Goal: Task Accomplishment & Management: Manage account settings

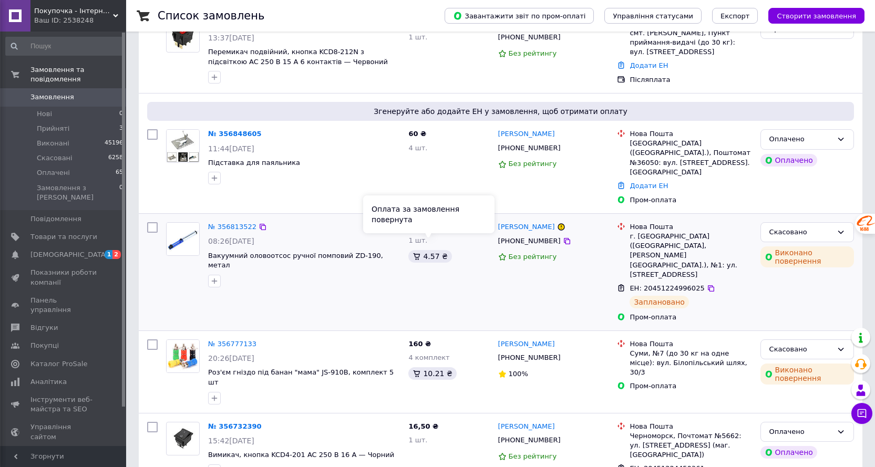
scroll to position [210, 0]
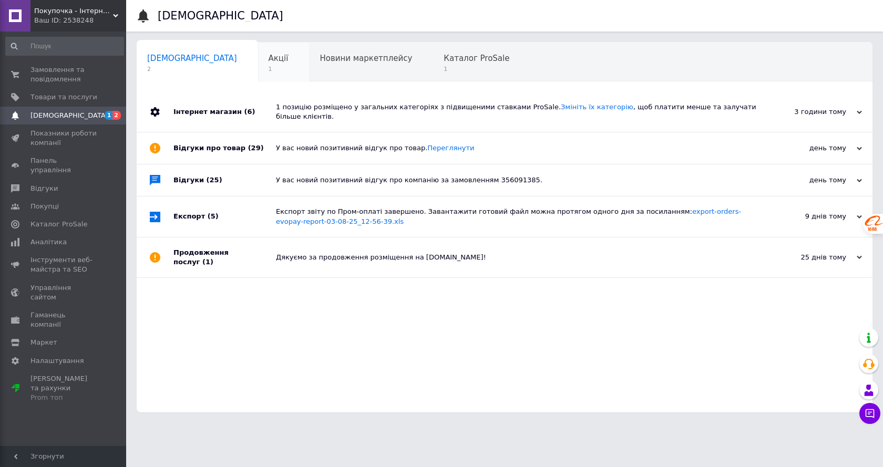
click at [258, 66] on div "Акції 1" at bounding box center [283, 63] width 51 height 40
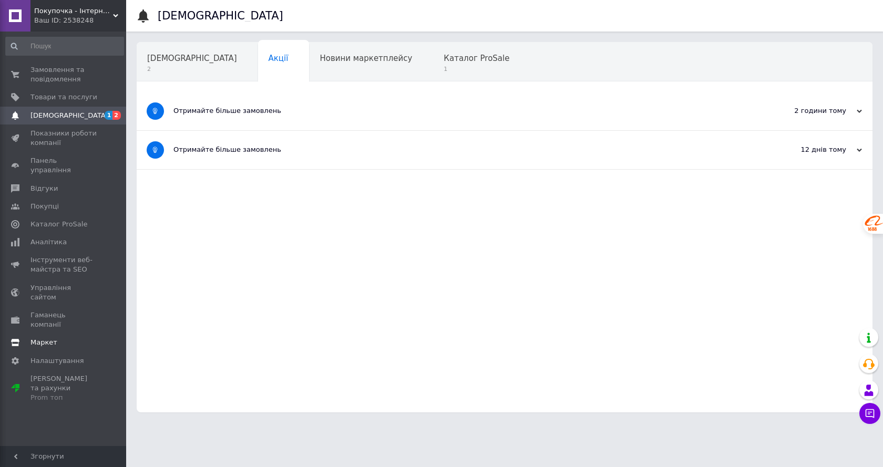
click at [45, 338] on span "Маркет" at bounding box center [43, 342] width 27 height 9
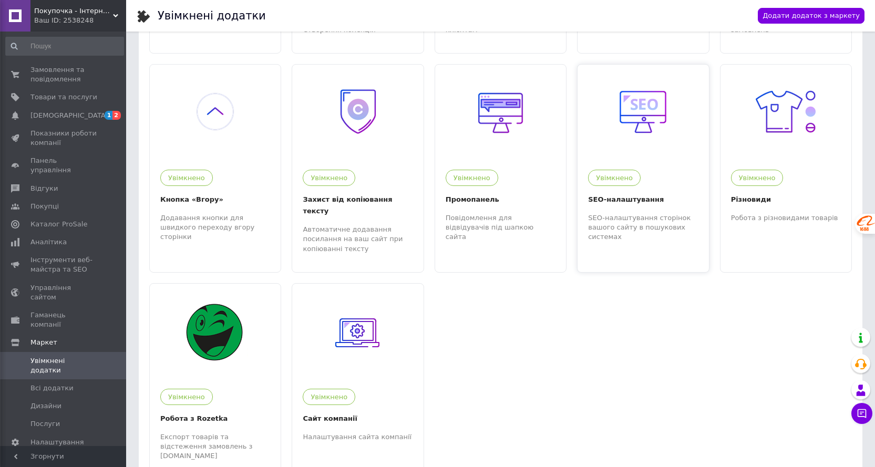
scroll to position [425, 0]
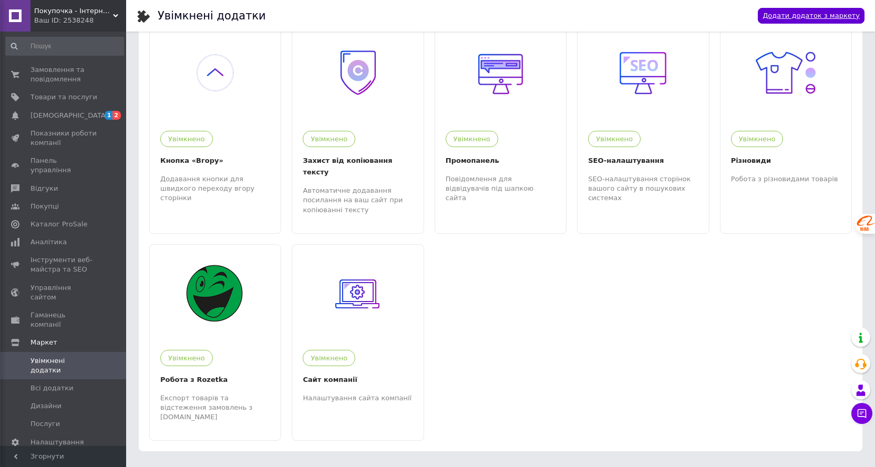
click at [833, 14] on link "Додати додаток з маркету" at bounding box center [811, 16] width 107 height 16
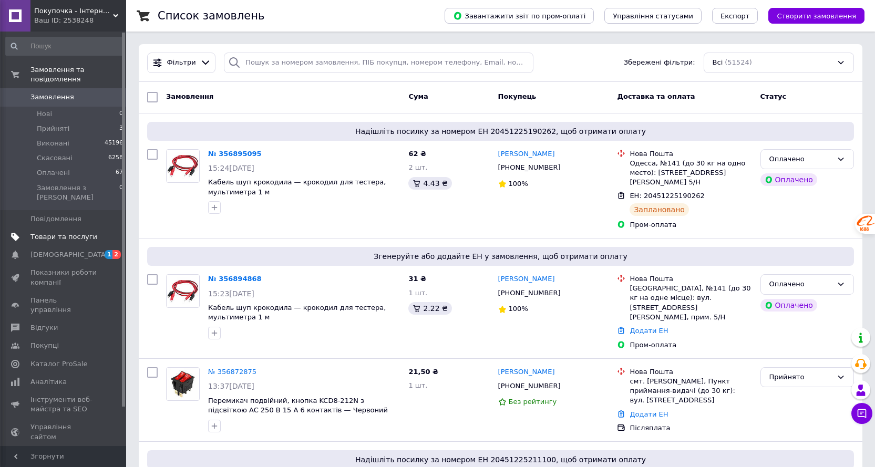
click at [73, 232] on span "Товари та послуги" at bounding box center [63, 236] width 67 height 9
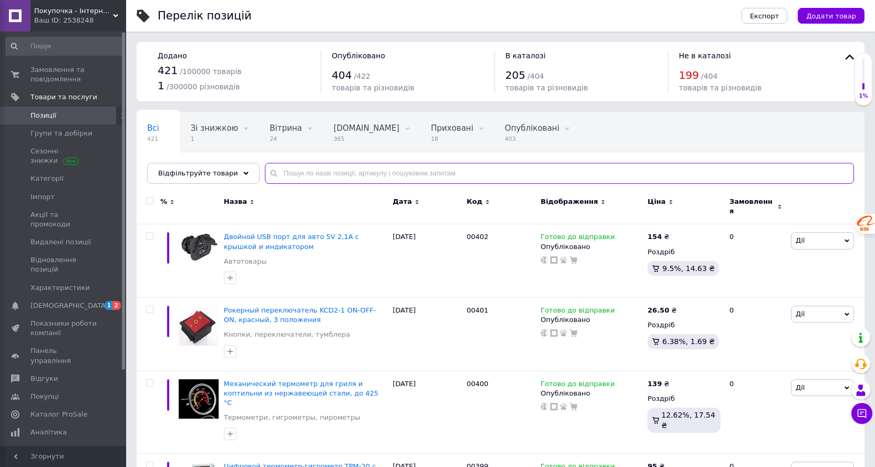
click at [373, 169] on input "text" at bounding box center [559, 173] width 589 height 21
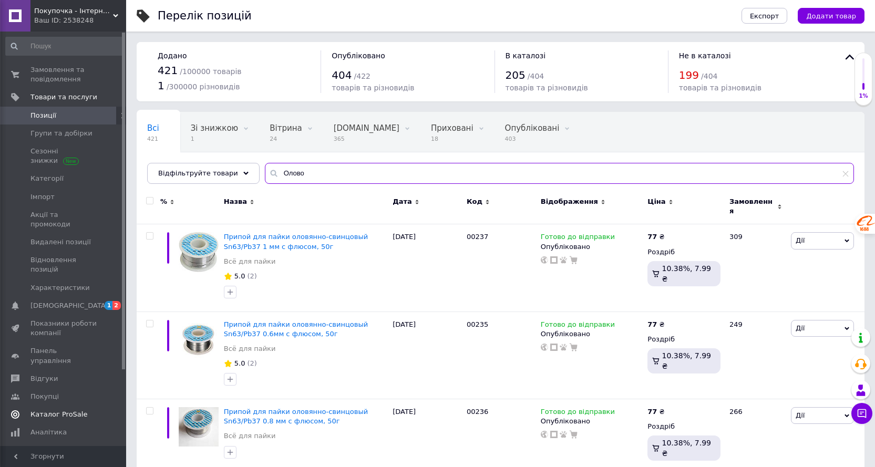
type input "Олово"
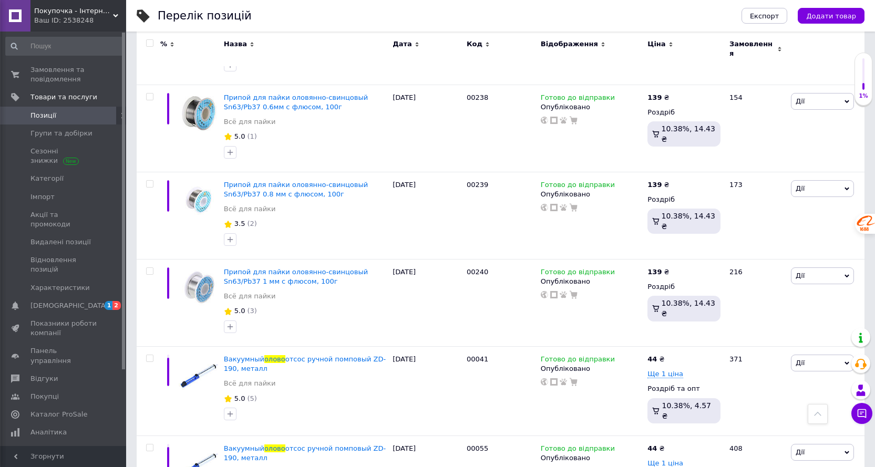
scroll to position [551, 0]
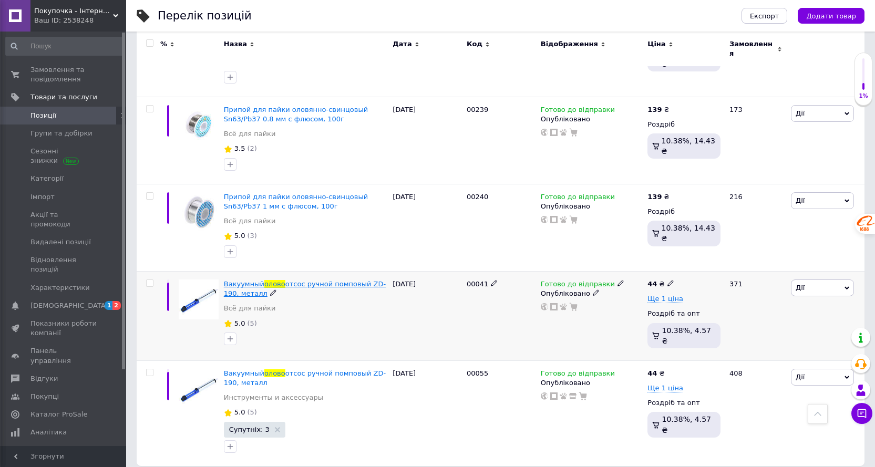
click at [347, 280] on span "отсос ручной помповый ZD-190, металл" at bounding box center [305, 288] width 162 height 17
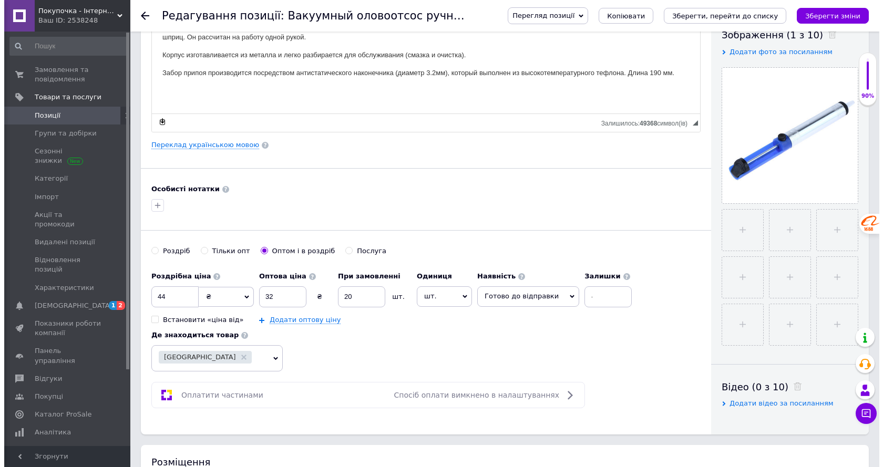
scroll to position [210, 0]
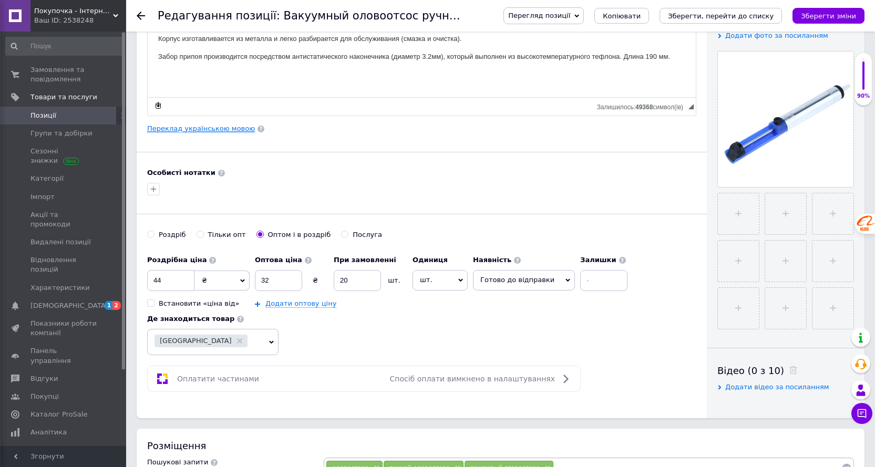
click at [212, 127] on link "Переклад українською мовою" at bounding box center [201, 129] width 108 height 8
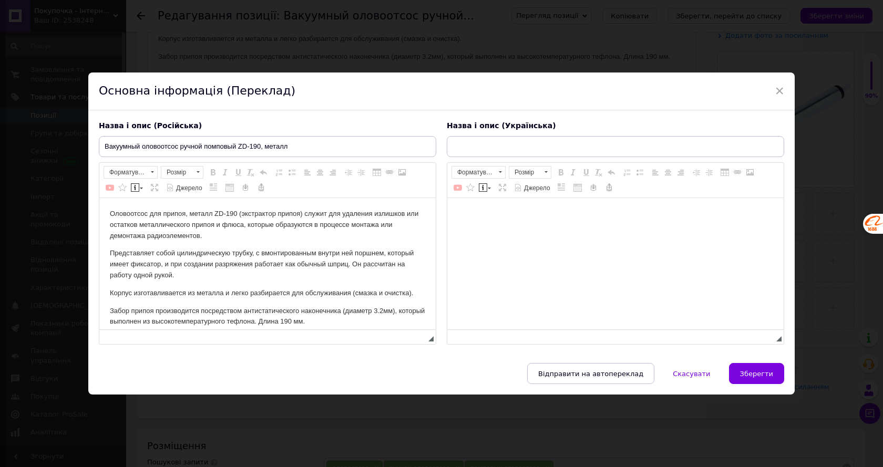
type input "Вакуумний олововідсмоктувач ручний помповий ZD-190, метал"
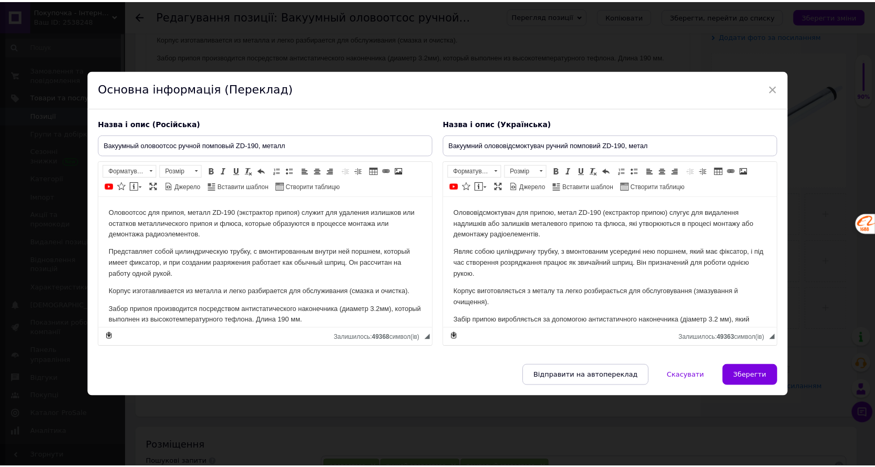
scroll to position [0, 0]
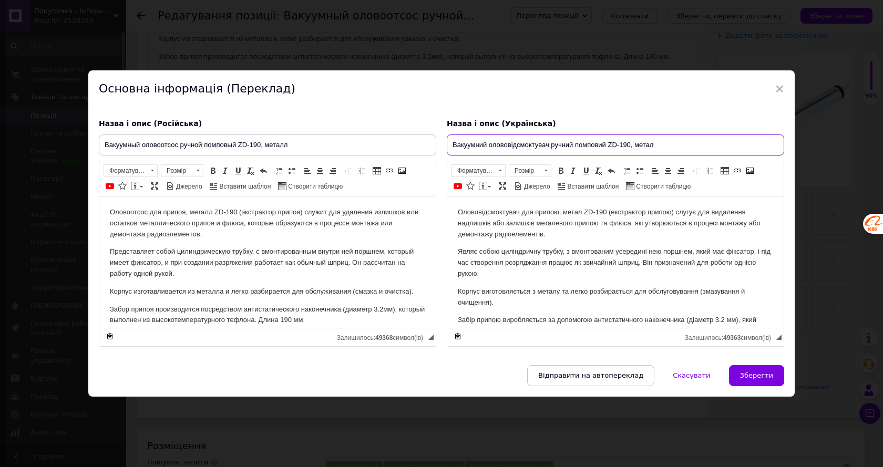
drag, startPoint x: 547, startPoint y: 145, endPoint x: 488, endPoint y: 147, distance: 59.4
click at [488, 147] on input "Вакуумний олововідсмоктувач ручний помповий ZD-190, метал" at bounding box center [615, 145] width 337 height 21
click at [779, 88] on span "×" at bounding box center [778, 89] width 9 height 18
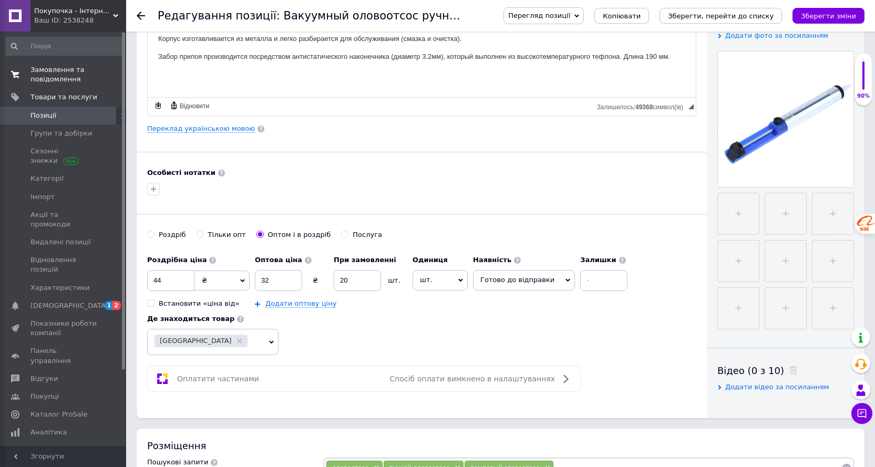
click at [37, 76] on span "Замовлення та повідомлення" at bounding box center [63, 74] width 67 height 19
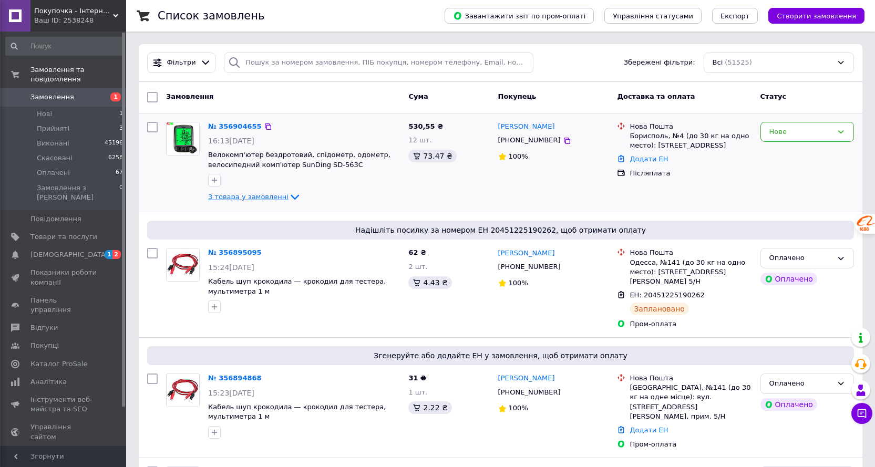
click at [265, 199] on span "3 товара у замовленні" at bounding box center [248, 197] width 80 height 8
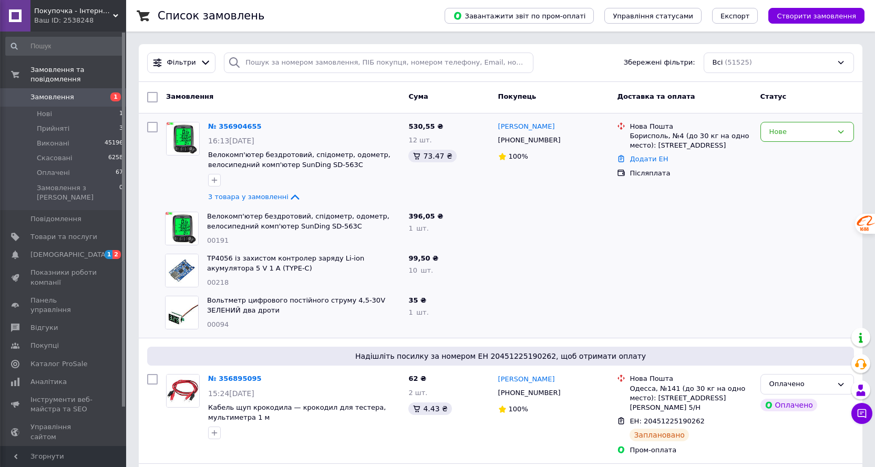
click at [49, 92] on span "Замовлення" at bounding box center [52, 96] width 44 height 9
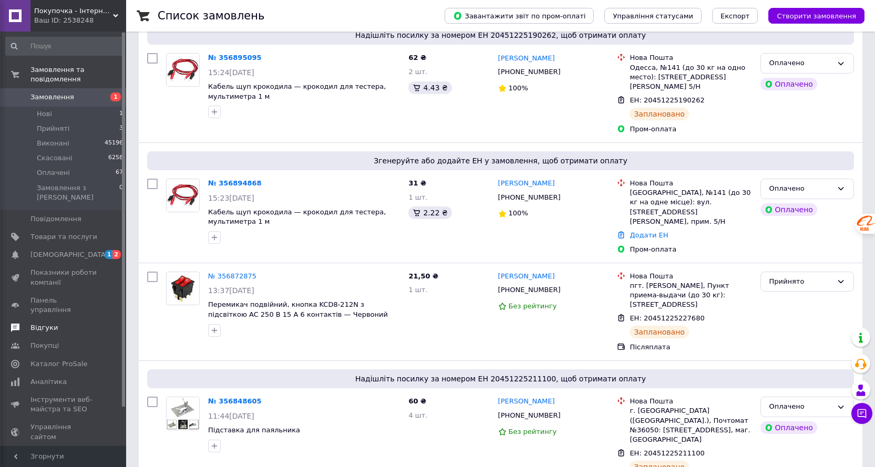
scroll to position [210, 0]
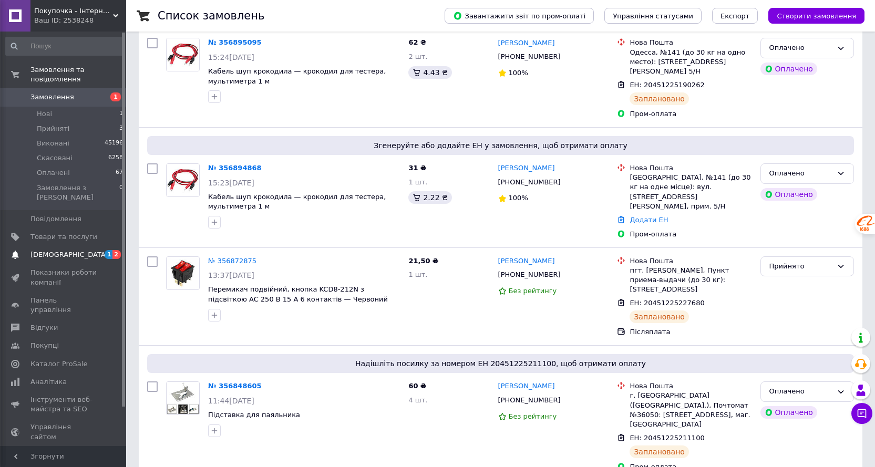
click at [59, 250] on span "[DEMOGRAPHIC_DATA]" at bounding box center [69, 254] width 78 height 9
